Goal: Navigation & Orientation: Find specific page/section

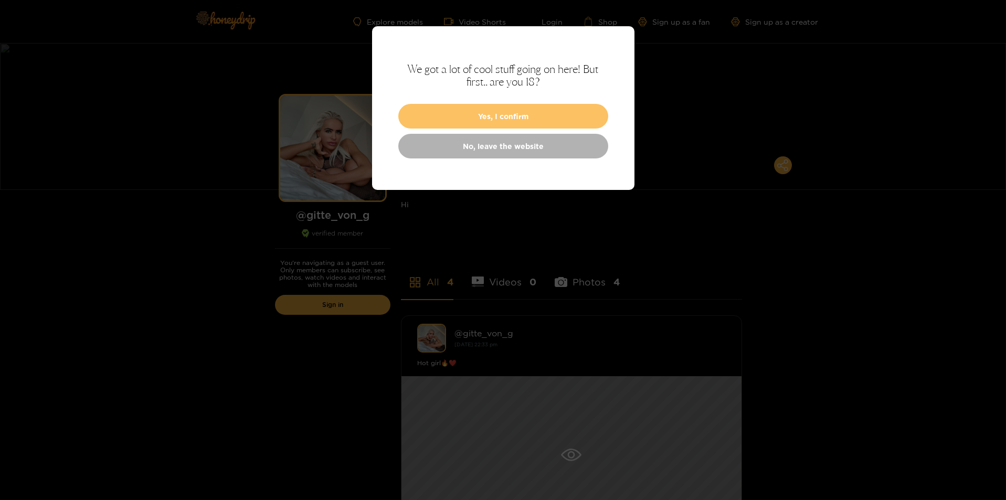
click at [504, 115] on button "Yes, I confirm" at bounding box center [503, 116] width 210 height 25
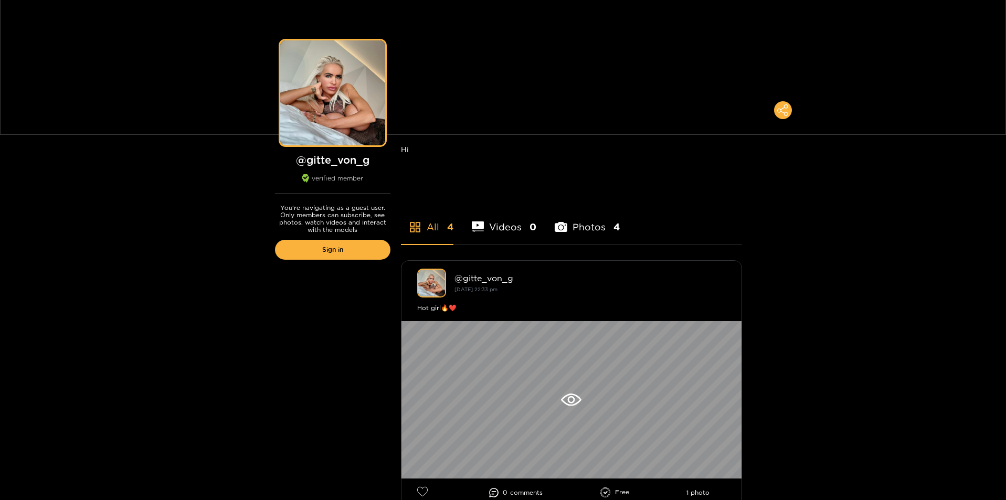
scroll to position [105, 0]
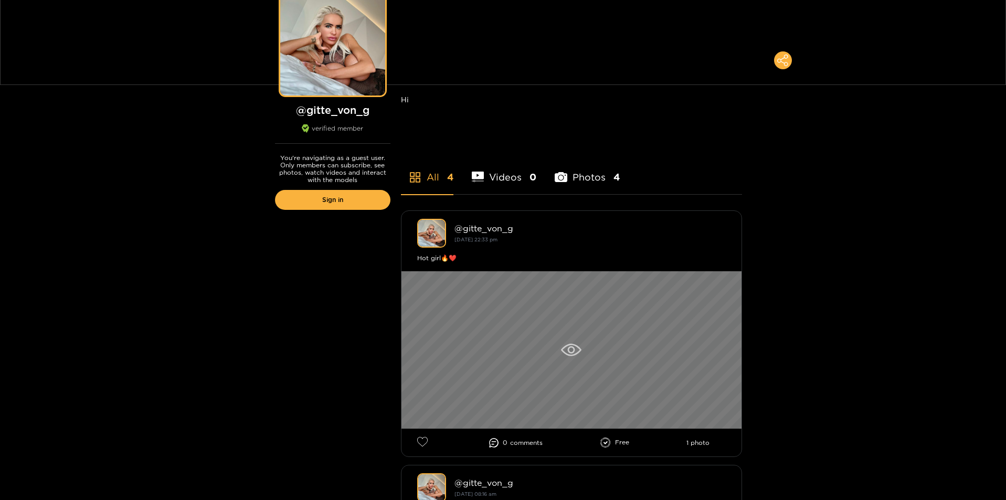
click at [568, 342] on div at bounding box center [572, 349] width 340 height 157
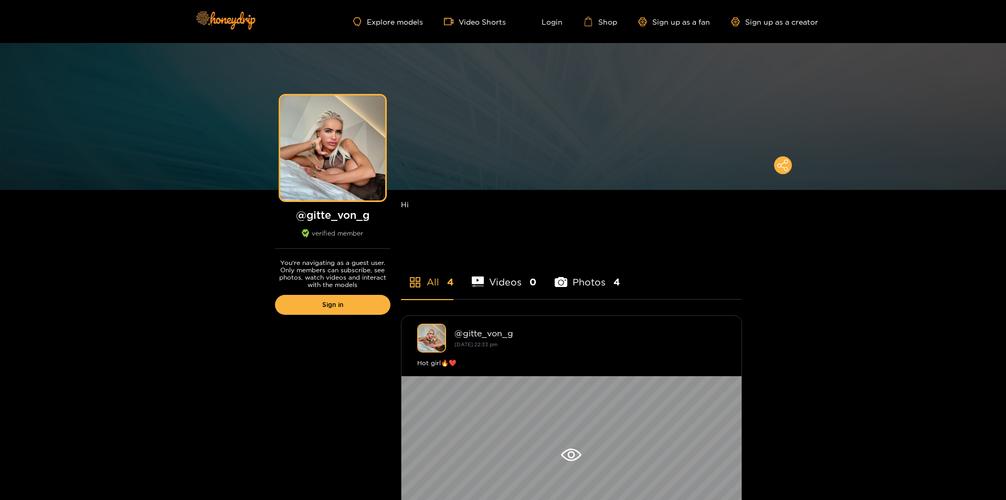
click at [340, 214] on h1 "@ gitte_von_g" at bounding box center [332, 214] width 115 height 13
copy h1 "gitte_von_g"
